Goal: Task Accomplishment & Management: Manage account settings

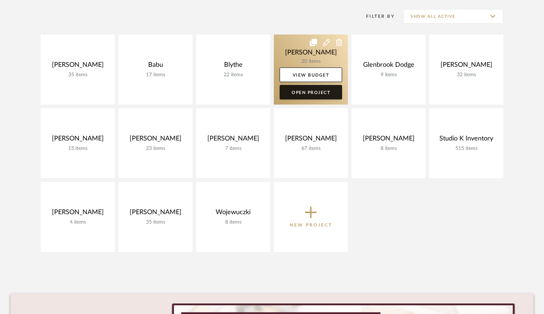
scroll to position [149, 0]
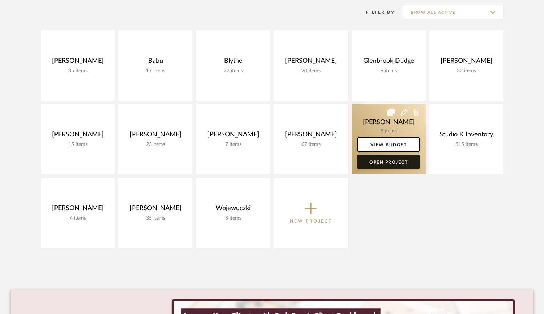
click at [375, 160] on link "Open Project" at bounding box center [388, 162] width 62 height 15
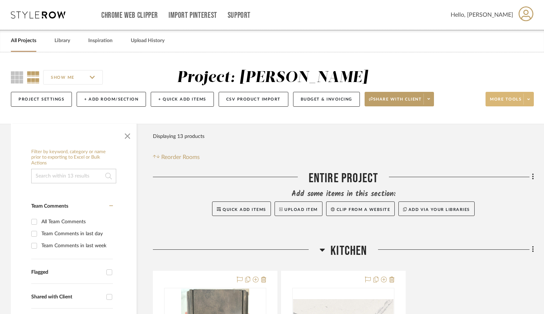
click at [529, 102] on span at bounding box center [528, 99] width 10 height 11
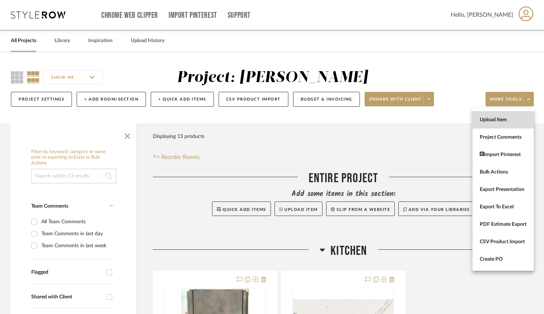
click at [504, 118] on span "Upload Item" at bounding box center [502, 120] width 47 height 6
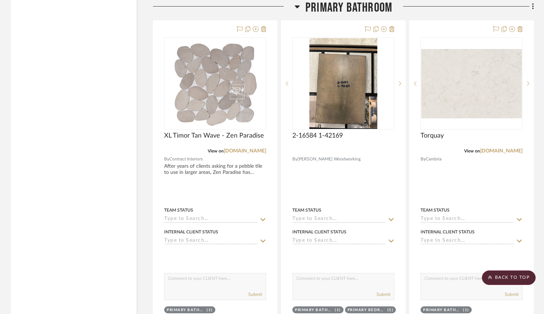
scroll to position [1332, 0]
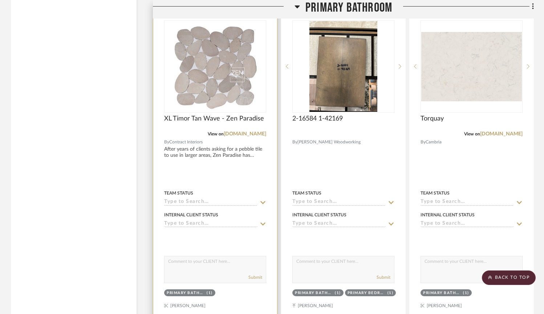
click at [0, 0] on img at bounding box center [0, 0] width 0 height 0
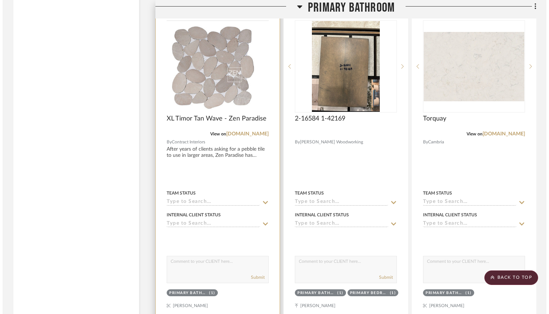
scroll to position [0, 0]
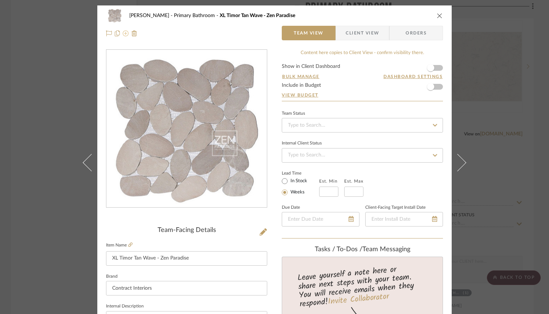
click at [123, 34] on icon at bounding box center [126, 33] width 6 height 6
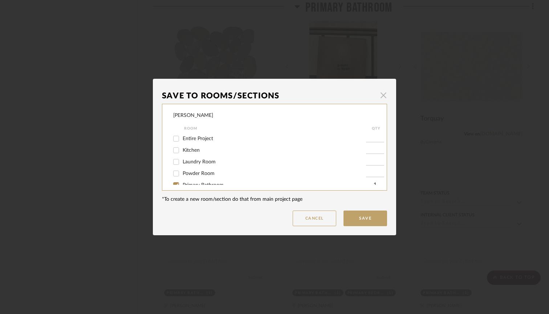
click at [383, 96] on span "button" at bounding box center [383, 95] width 15 height 15
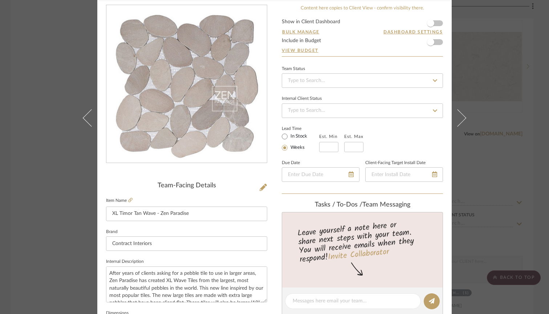
scroll to position [39, 0]
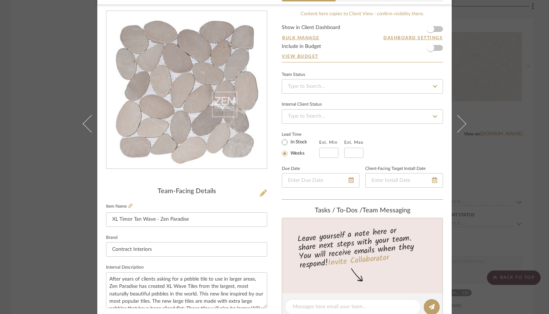
click at [261, 191] on icon at bounding box center [262, 192] width 7 height 7
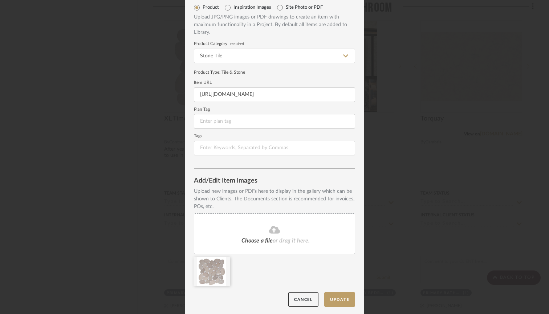
scroll to position [30, 0]
click at [265, 231] on fa-icon at bounding box center [274, 230] width 66 height 9
click at [339, 300] on button "Update" at bounding box center [339, 299] width 31 height 15
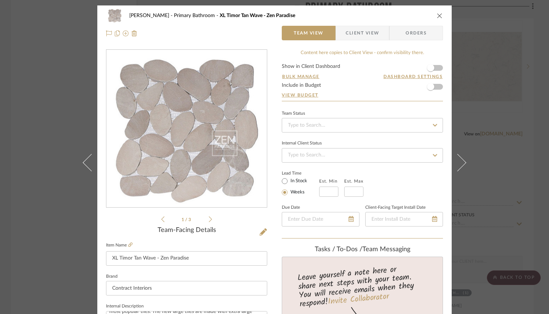
scroll to position [0, 0]
click at [359, 40] on div "Stafford Primary Bathroom XL Timor Tan Wave - Zen Paradise Team View Client Vie…" at bounding box center [274, 24] width 354 height 38
click at [358, 37] on span "Client View" at bounding box center [361, 33] width 33 height 15
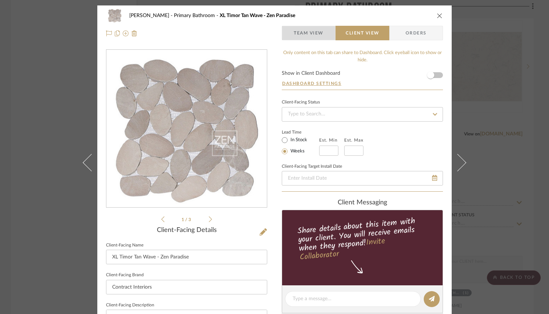
click at [313, 36] on span "Team View" at bounding box center [309, 33] width 30 height 15
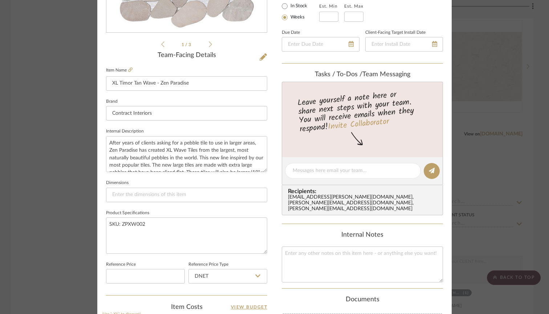
scroll to position [160, 0]
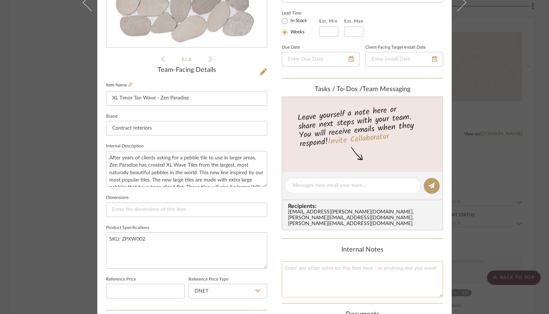
click at [323, 267] on textarea at bounding box center [362, 279] width 161 height 36
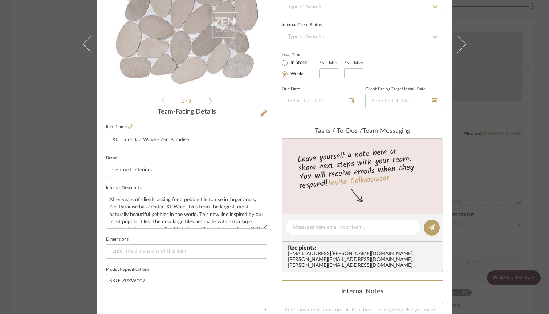
scroll to position [103, 0]
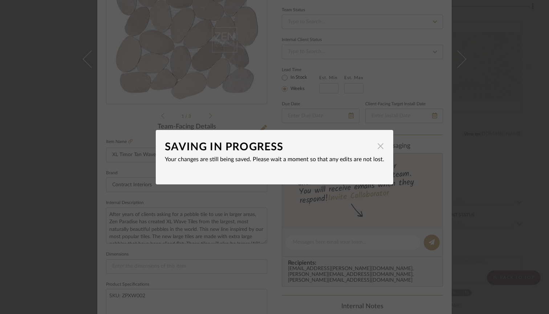
click at [381, 146] on span "button" at bounding box center [380, 146] width 15 height 15
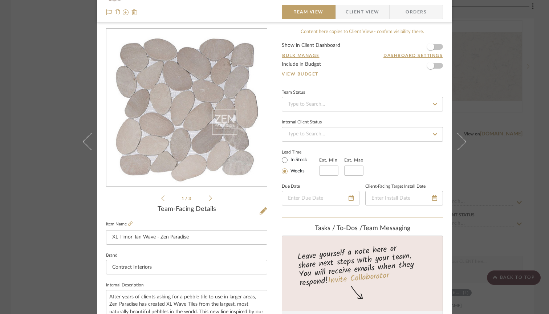
scroll to position [0, 0]
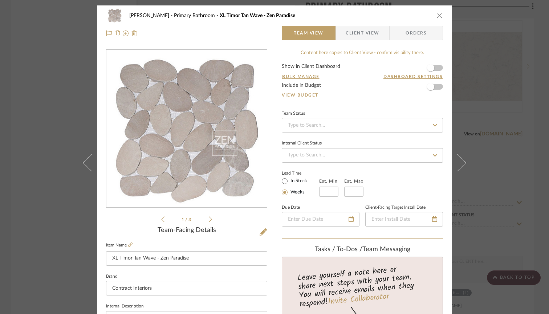
click at [436, 17] on icon "close" at bounding box center [439, 16] width 6 height 6
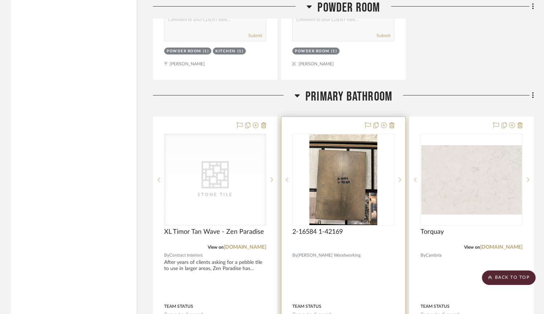
scroll to position [1220, 0]
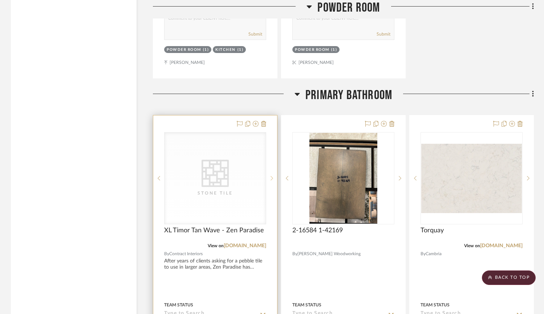
click at [272, 176] on icon at bounding box center [271, 178] width 3 height 5
click at [158, 177] on icon at bounding box center [158, 178] width 3 height 5
click at [213, 197] on div "CategoryIconTile Created with Sketch. Stone Tile" at bounding box center [214, 177] width 101 height 91
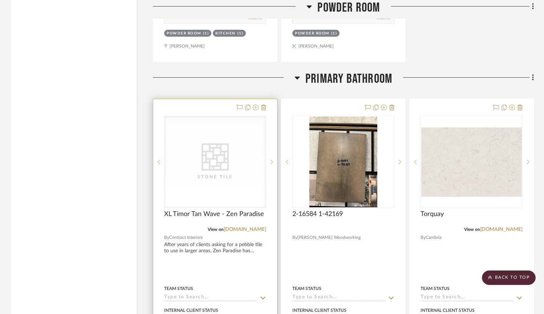
scroll to position [1192, 0]
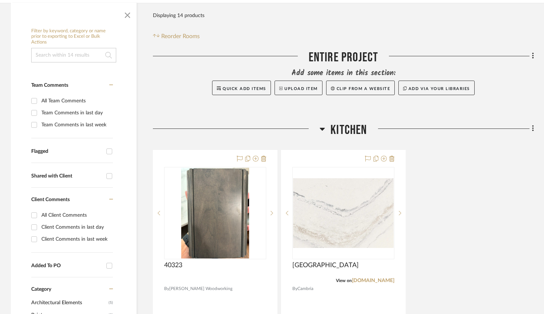
scroll to position [123, 0]
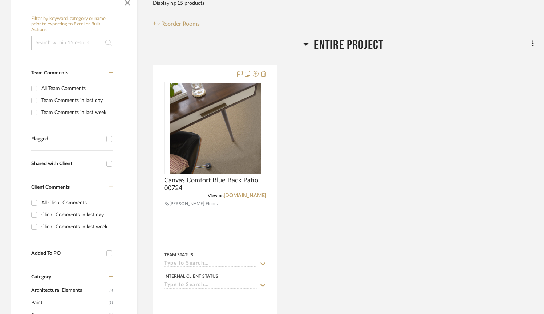
scroll to position [139, 0]
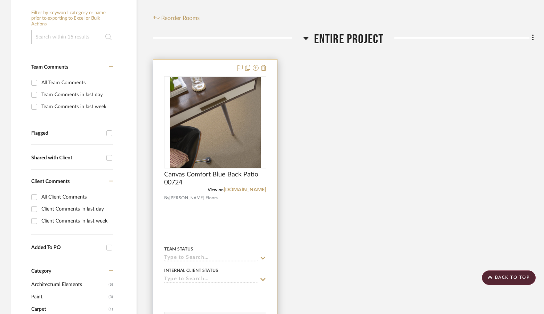
click at [222, 226] on div at bounding box center [215, 218] width 124 height 317
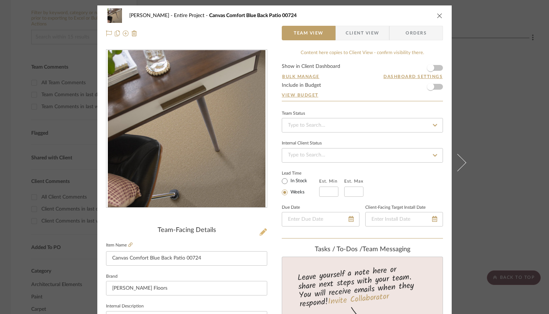
click at [259, 233] on icon at bounding box center [262, 231] width 7 height 7
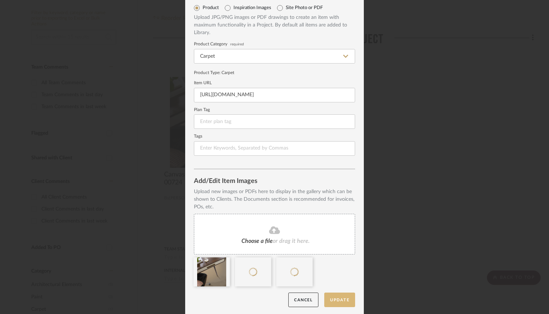
click at [338, 301] on button "Update" at bounding box center [339, 299] width 31 height 15
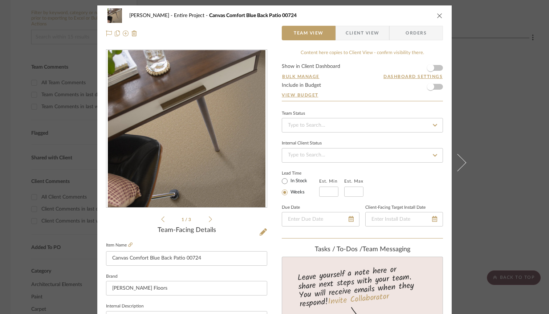
click at [209, 219] on icon at bounding box center [210, 219] width 3 height 7
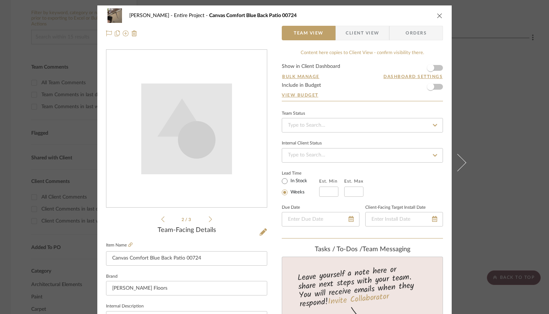
click at [158, 221] on div "2 / 3" at bounding box center [186, 136] width 161 height 174
click at [161, 218] on icon at bounding box center [162, 219] width 3 height 7
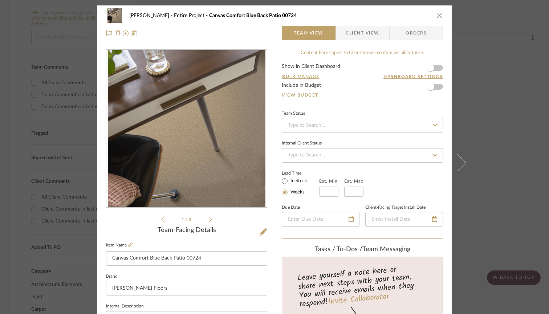
click at [204, 218] on li "1 / 3" at bounding box center [186, 219] width 44 height 9
click at [209, 218] on icon at bounding box center [210, 219] width 3 height 7
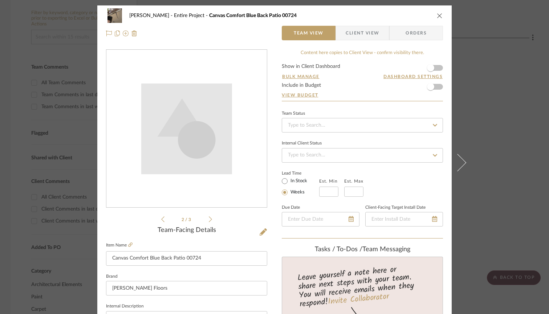
click at [209, 218] on icon at bounding box center [210, 219] width 3 height 7
click at [220, 258] on input "Canvas Comfort Blue Back Patio 00724" at bounding box center [186, 258] width 161 height 15
click at [438, 17] on icon "close" at bounding box center [439, 16] width 6 height 6
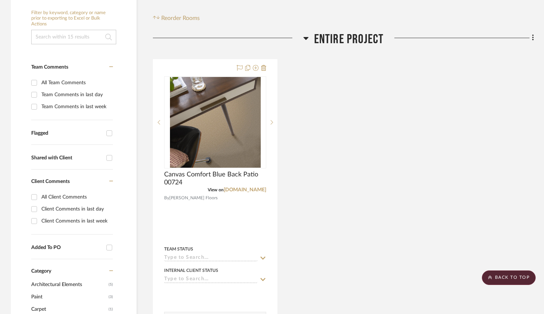
scroll to position [94, 0]
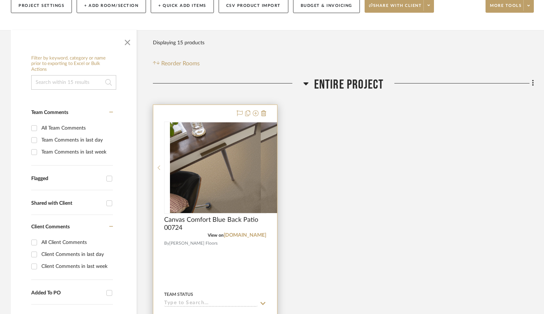
click at [271, 168] on icon at bounding box center [271, 167] width 3 height 5
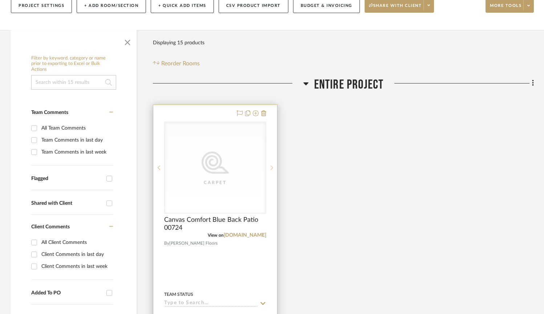
click at [271, 168] on icon at bounding box center [271, 167] width 3 height 5
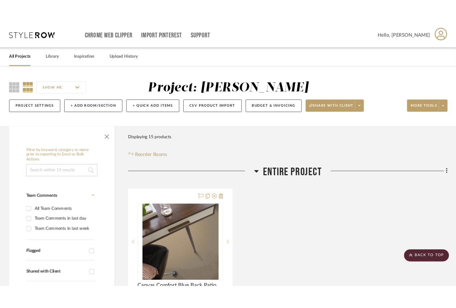
scroll to position [0, 0]
